Goal: Task Accomplishment & Management: Use online tool/utility

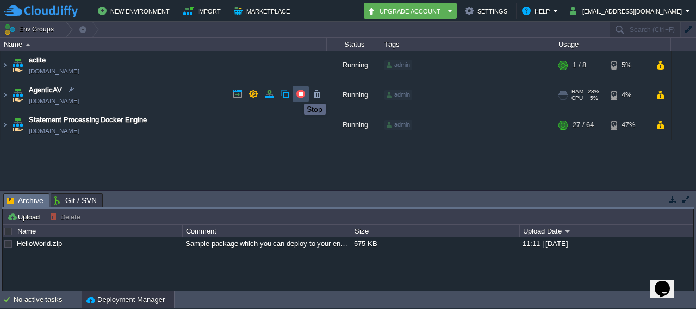
click at [296, 94] on button "button" at bounding box center [301, 94] width 10 height 10
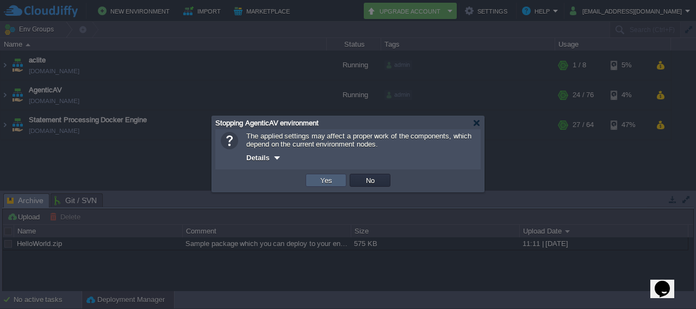
click at [327, 187] on td "Yes" at bounding box center [326, 180] width 41 height 13
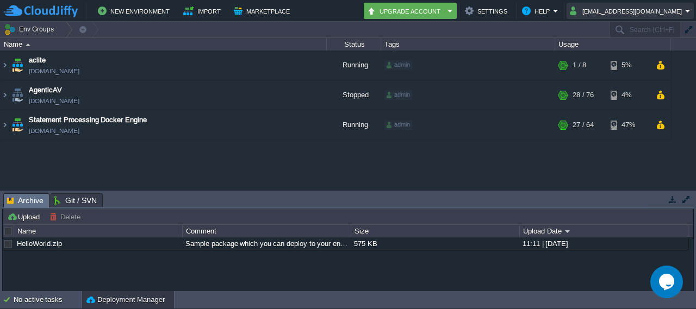
click at [681, 5] on button "[EMAIL_ADDRESS][DOMAIN_NAME]" at bounding box center [627, 10] width 115 height 13
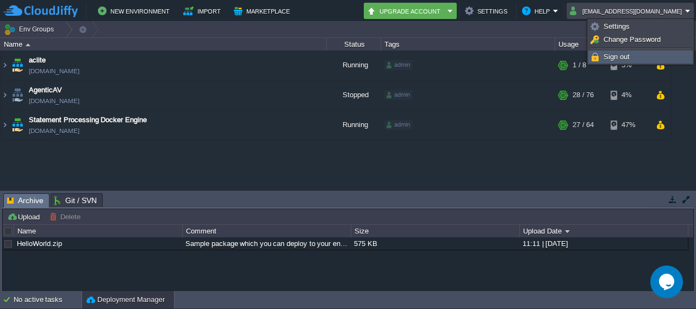
click at [634, 58] on link "Sign out" at bounding box center [640, 57] width 103 height 12
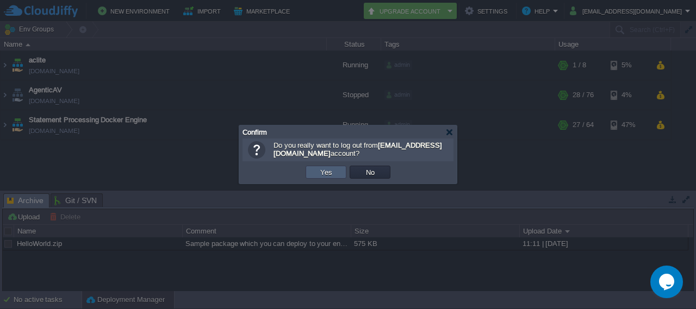
click at [336, 174] on td "Yes" at bounding box center [326, 172] width 41 height 13
